Goal: Use online tool/utility: Utilize a website feature to perform a specific function

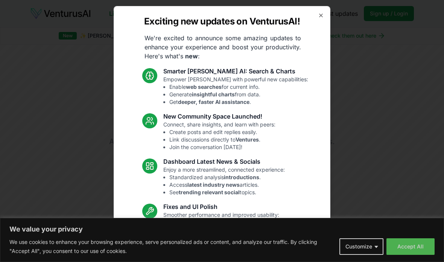
click at [425, 246] on div at bounding box center [222, 131] width 444 height 262
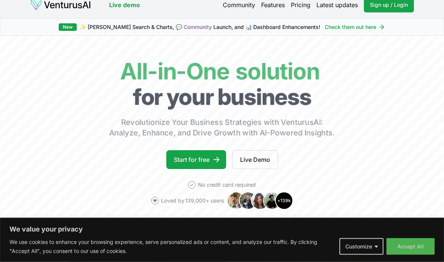
scroll to position [9, 0]
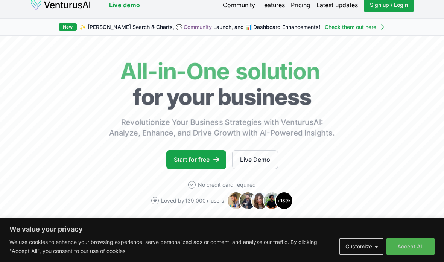
click at [212, 161] on link "Start for free" at bounding box center [196, 159] width 60 height 19
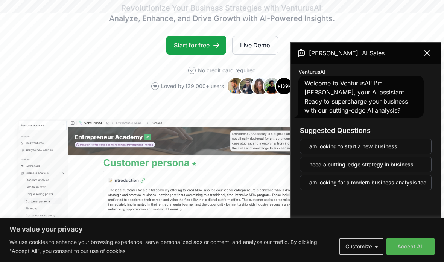
scroll to position [123, 0]
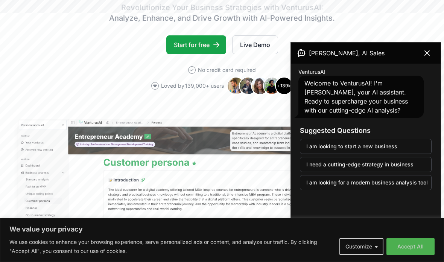
click at [427, 60] on button at bounding box center [426, 53] width 21 height 15
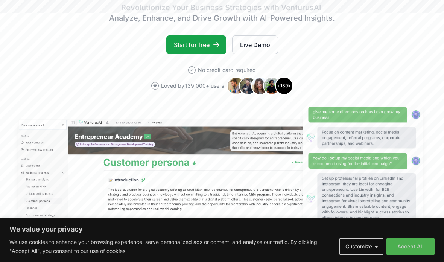
click at [264, 45] on link "Live Demo" at bounding box center [255, 44] width 46 height 19
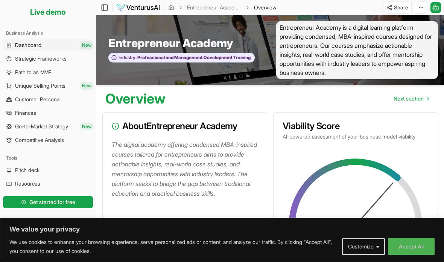
click at [426, 248] on button "Accept All" at bounding box center [411, 246] width 47 height 17
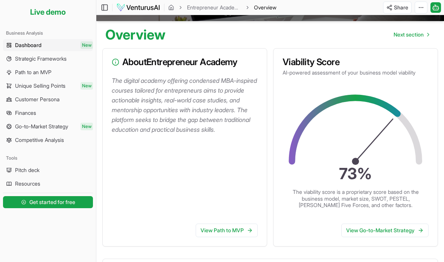
scroll to position [66, 0]
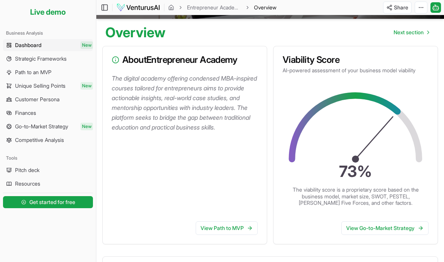
click at [60, 58] on span "Strategic Frameworks" at bounding box center [41, 59] width 52 height 8
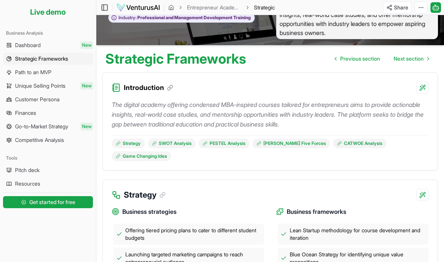
scroll to position [39, 0]
click at [425, 82] on button "button" at bounding box center [422, 88] width 12 height 12
click at [173, 108] on p "The digital academy offering condensed MBA-inspired courses tailored for entrep…" at bounding box center [270, 114] width 317 height 29
click at [173, 107] on p "The digital academy offering condensed MBA-inspired courses tailored for entrep…" at bounding box center [270, 114] width 317 height 29
click at [165, 89] on link at bounding box center [168, 88] width 9 height 6
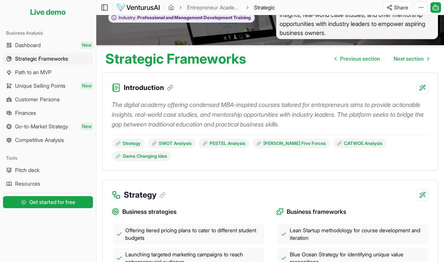
scroll to position [422, 0]
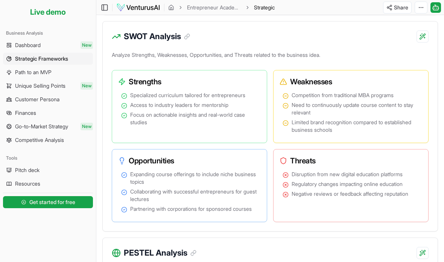
scroll to position [434, 0]
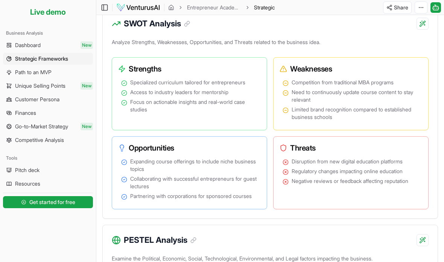
click at [81, 196] on link "Get started for free" at bounding box center [48, 201] width 90 height 15
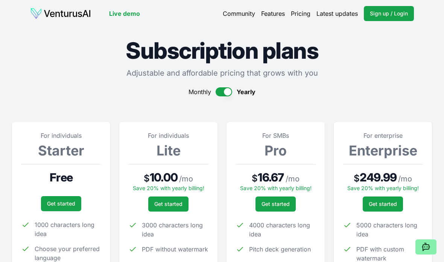
click at [64, 199] on link "Get started" at bounding box center [61, 203] width 40 height 15
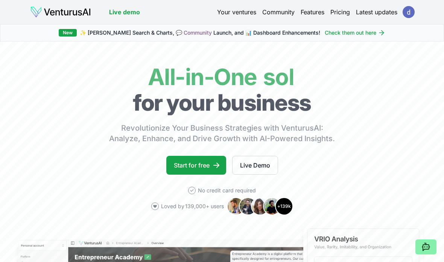
click at [216, 166] on icon at bounding box center [216, 165] width 6 height 5
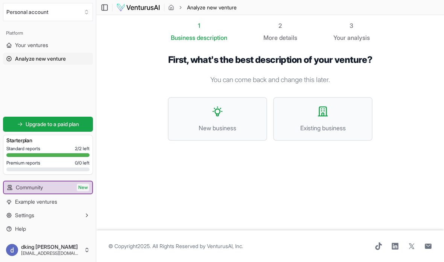
click at [229, 141] on button "New business" at bounding box center [217, 119] width 99 height 44
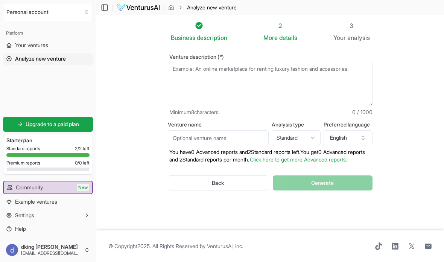
click at [269, 90] on textarea "Venture description (*)" at bounding box center [270, 84] width 205 height 44
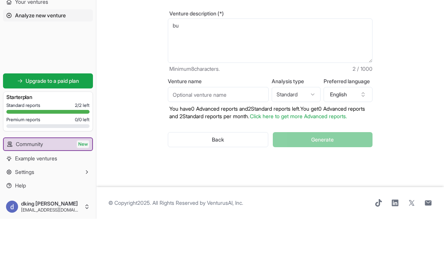
type textarea "b"
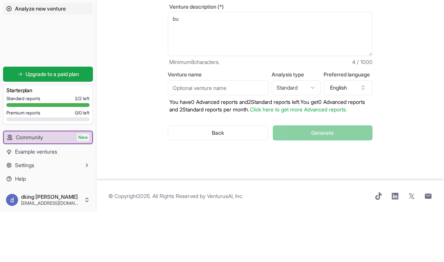
type textarea "b"
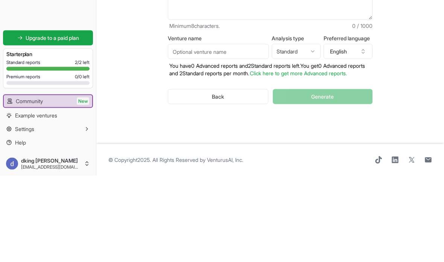
click at [240, 130] on input "Venture name" at bounding box center [218, 137] width 101 height 15
type input "bubble tea shop"
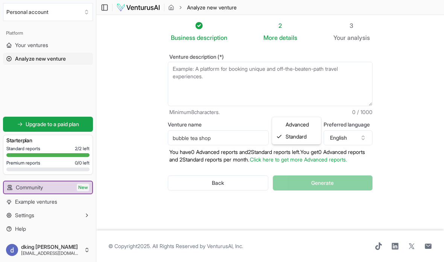
click at [389, 67] on html "We value your privacy We use cookies to enhance your browsing experience, serve…" at bounding box center [222, 131] width 444 height 262
click at [327, 74] on textarea "Venture description (*)" at bounding box center [270, 84] width 205 height 44
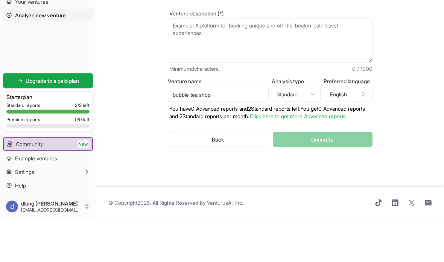
scroll to position [30, 0]
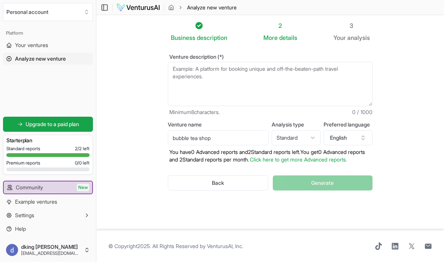
click at [257, 62] on textarea "Venture description (*)" at bounding box center [270, 84] width 205 height 44
paste textarea "Business Idea • Bubble Tea Shop • Main products: milk tea, fruit tea, toppings …"
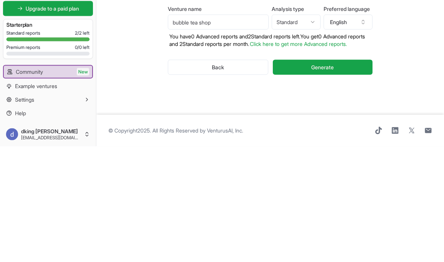
type textarea "Business Idea • Bubble Tea Shop • Main products: milk tea, fruit tea, toppings …"
click at [359, 175] on button "Generate" at bounding box center [323, 182] width 100 height 15
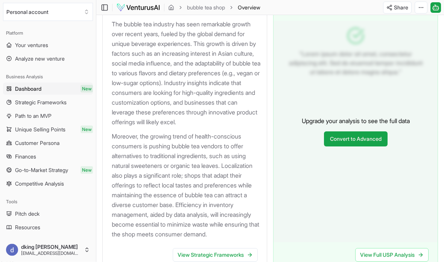
scroll to position [846, 0]
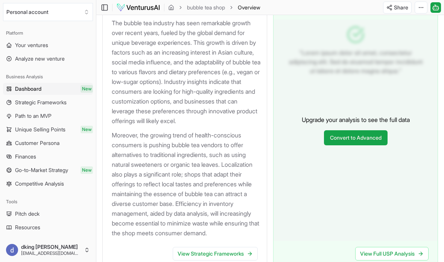
click at [34, 104] on span "Strategic Frameworks" at bounding box center [41, 103] width 52 height 8
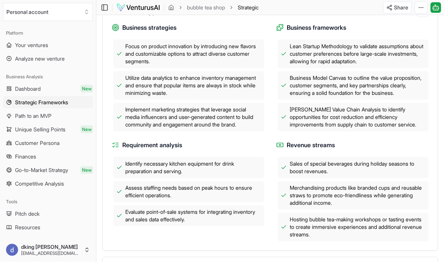
scroll to position [283, 0]
click at [35, 86] on span "Dashboard" at bounding box center [28, 89] width 26 height 8
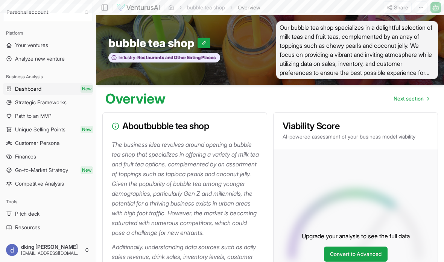
scroll to position [283, 0]
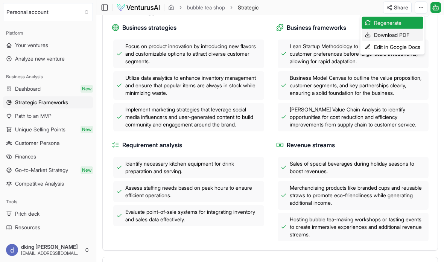
click at [399, 32] on div "Download PDF" at bounding box center [392, 35] width 61 height 12
